Goal: Navigation & Orientation: Find specific page/section

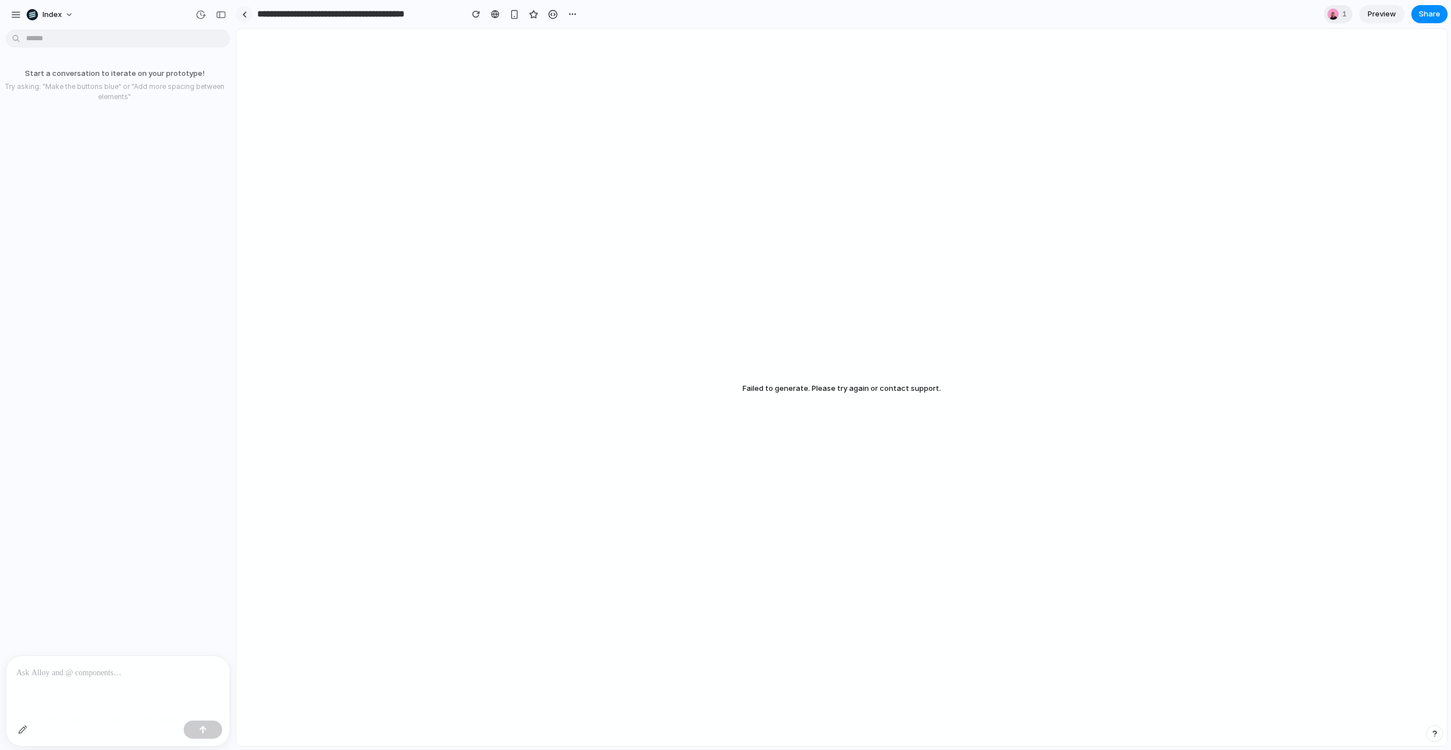
click at [252, 15] on div at bounding box center [244, 14] width 17 height 17
click at [245, 19] on link at bounding box center [244, 14] width 17 height 17
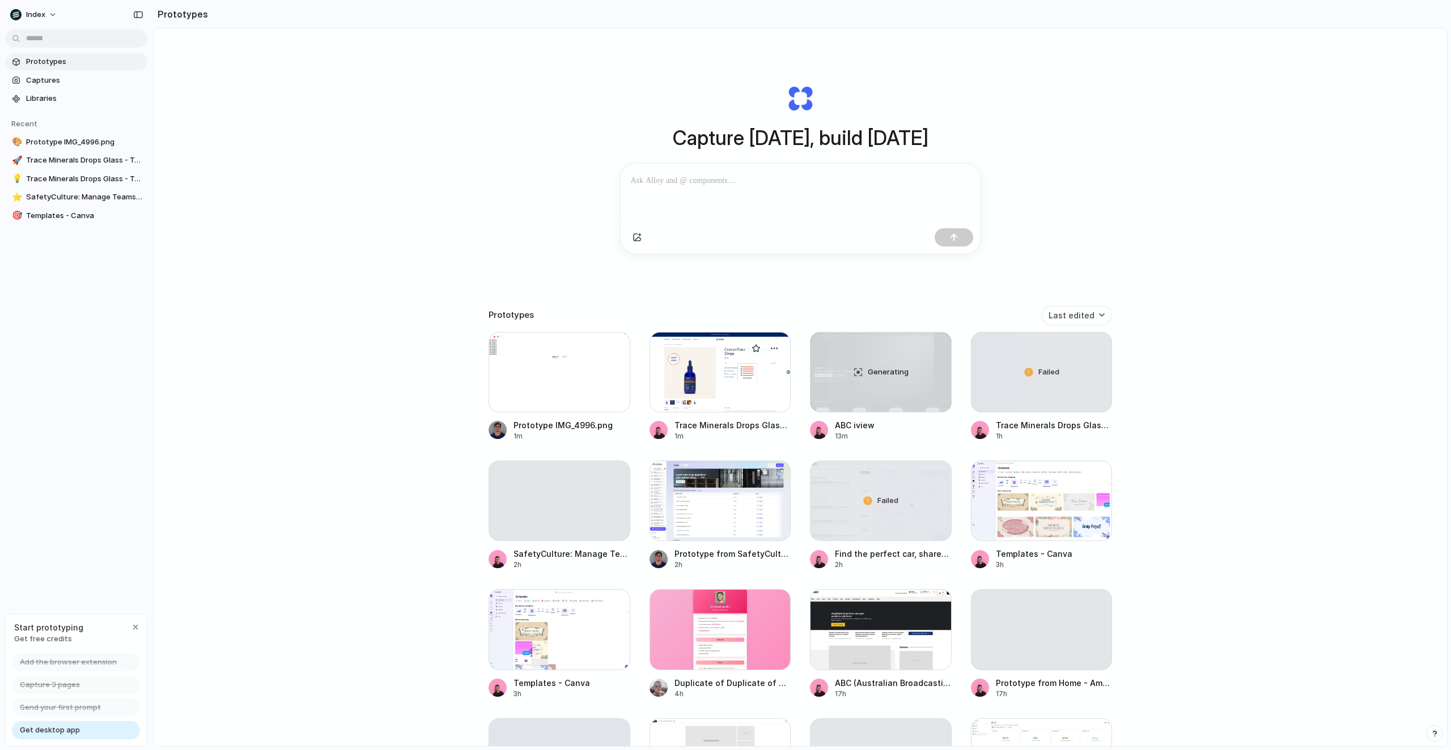
click at [741, 388] on div at bounding box center [720, 372] width 142 height 80
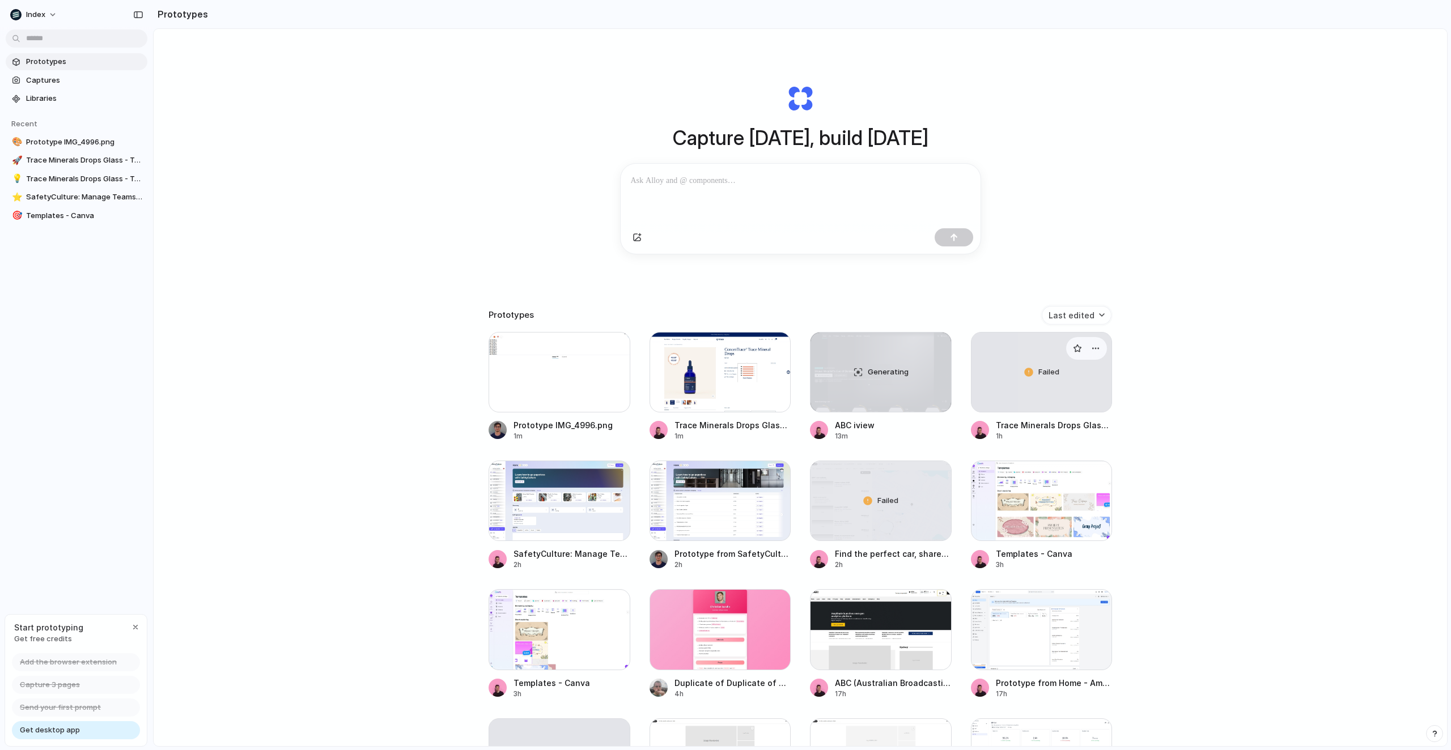
click at [1043, 383] on div "Failed" at bounding box center [1041, 372] width 141 height 79
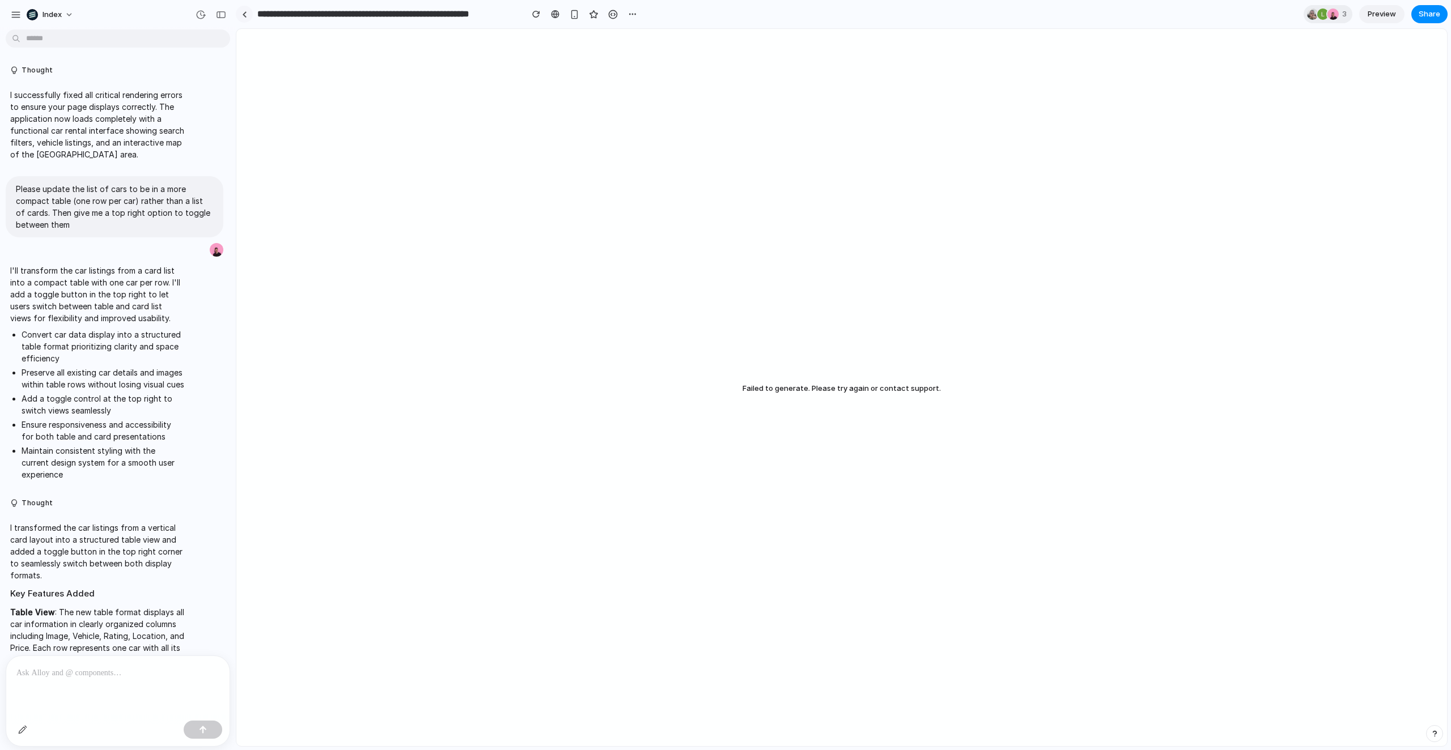
click at [249, 12] on link at bounding box center [244, 14] width 17 height 17
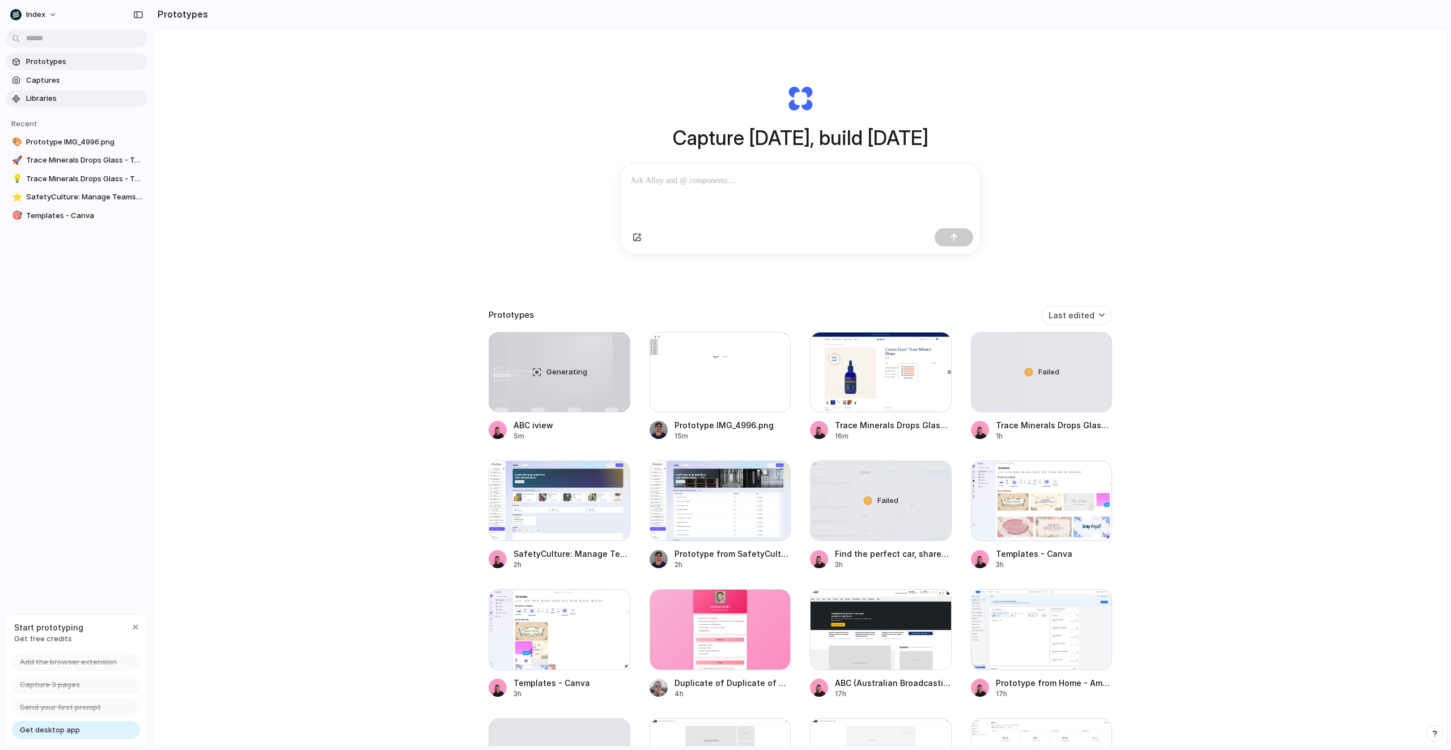
click at [56, 98] on span "Libraries" at bounding box center [84, 98] width 117 height 11
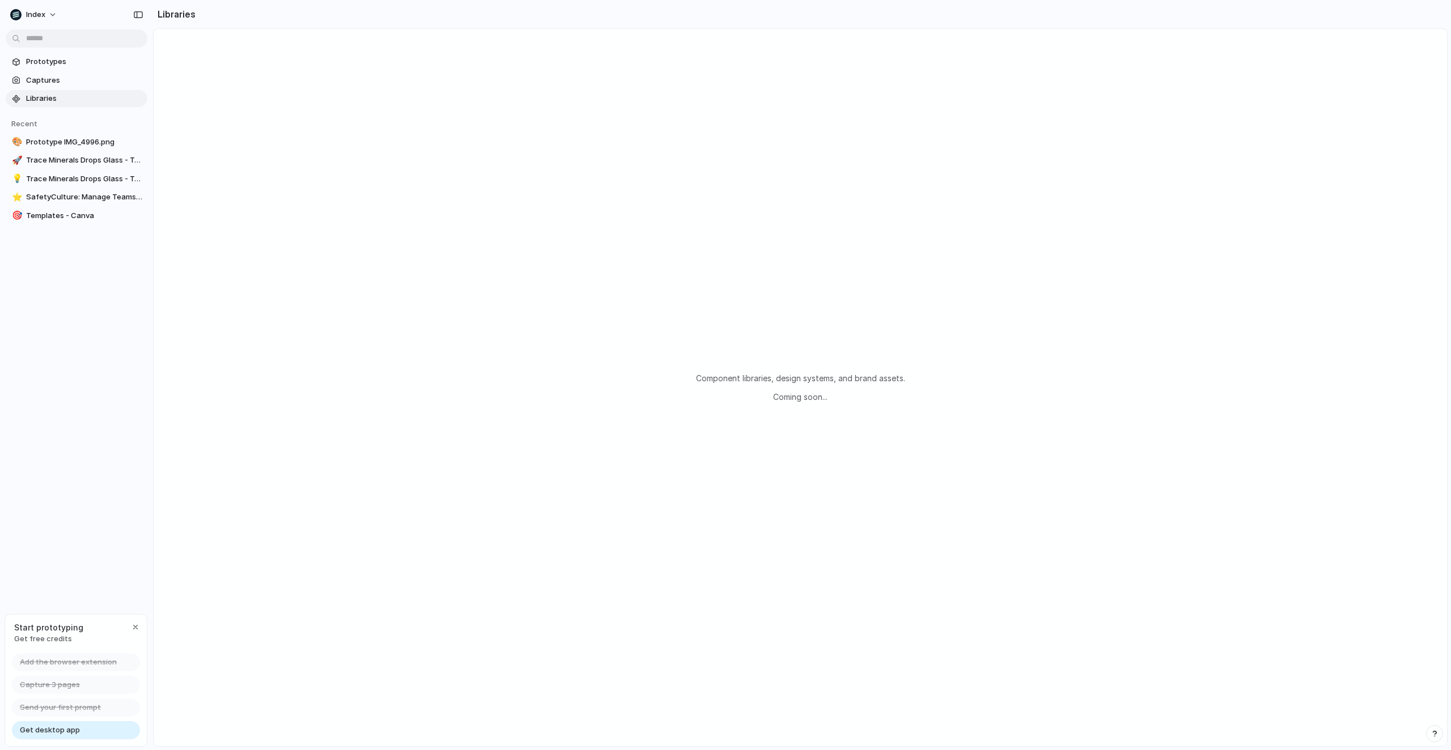
click at [262, 197] on div "Component libraries, design systems, and brand assets. Coming soon..." at bounding box center [800, 388] width 1293 height 718
drag, startPoint x: 693, startPoint y: 371, endPoint x: 983, endPoint y: 411, distance: 293.6
click at [983, 411] on div "Component libraries, design systems, and brand assets. Coming soon..." at bounding box center [800, 388] width 1293 height 718
